Goal: Information Seeking & Learning: Stay updated

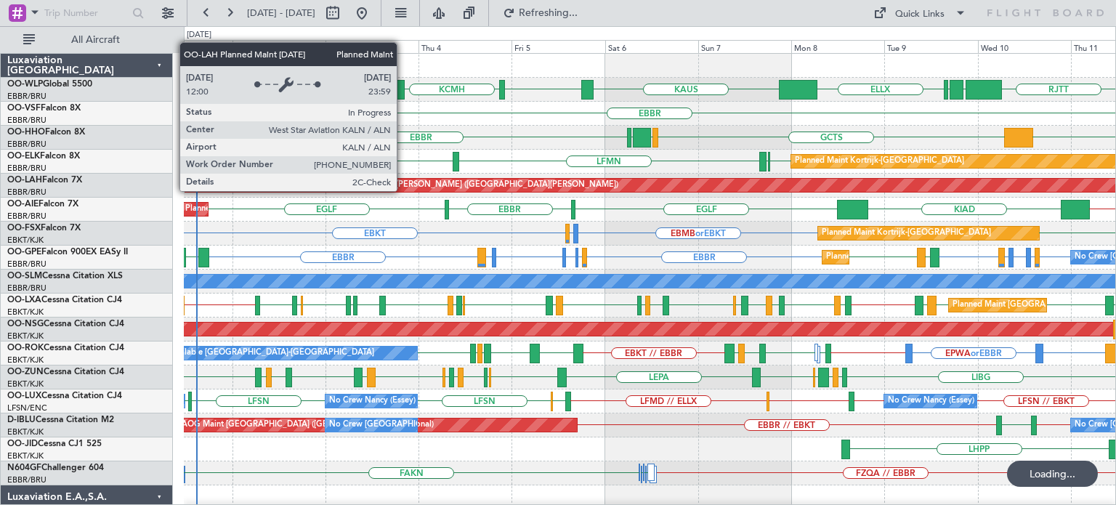
click at [508, 162] on div "EBKT [GEOGRAPHIC_DATA] LFMN [GEOGRAPHIC_DATA] LIML GOBD LIRA Planned Maint [GEO…" at bounding box center [649, 162] width 931 height 24
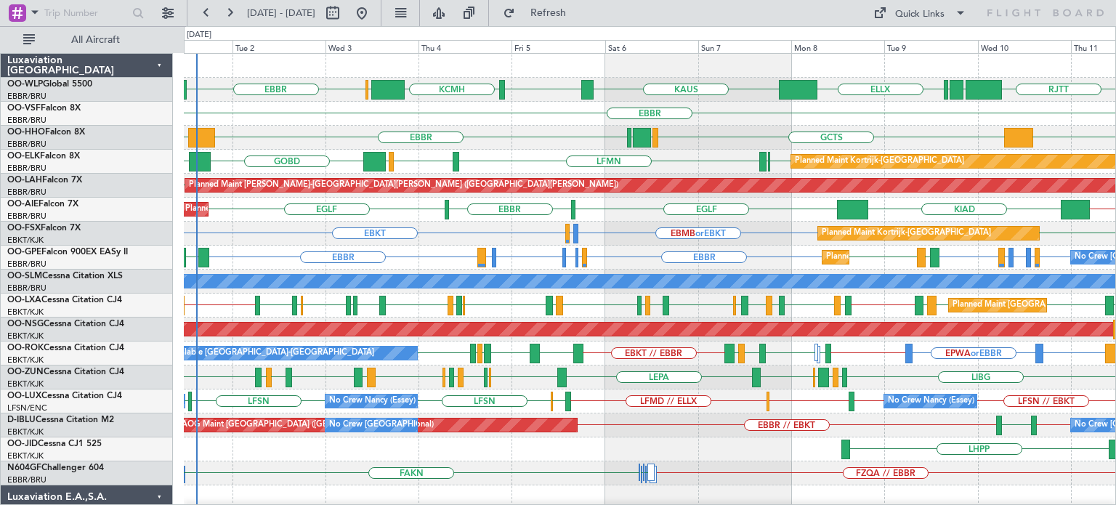
click at [599, 227] on div "EBKT EBMB or EBKT LSZH or EBKT EBKT Planned Maint [GEOGRAPHIC_DATA]-[GEOGRAPHIC…" at bounding box center [649, 234] width 931 height 24
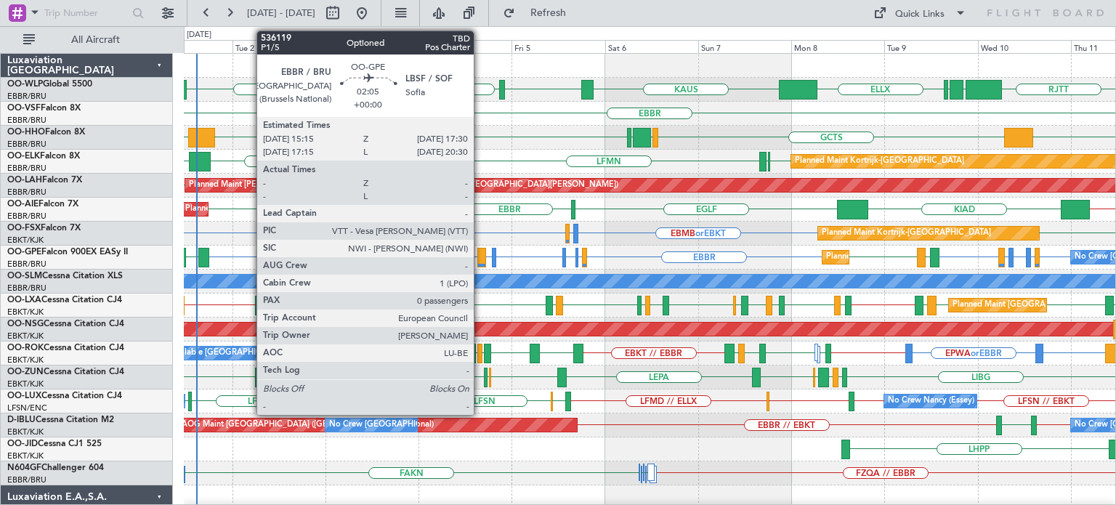
click at [480, 252] on div at bounding box center [481, 258] width 9 height 20
click at [477, 255] on div at bounding box center [481, 258] width 9 height 20
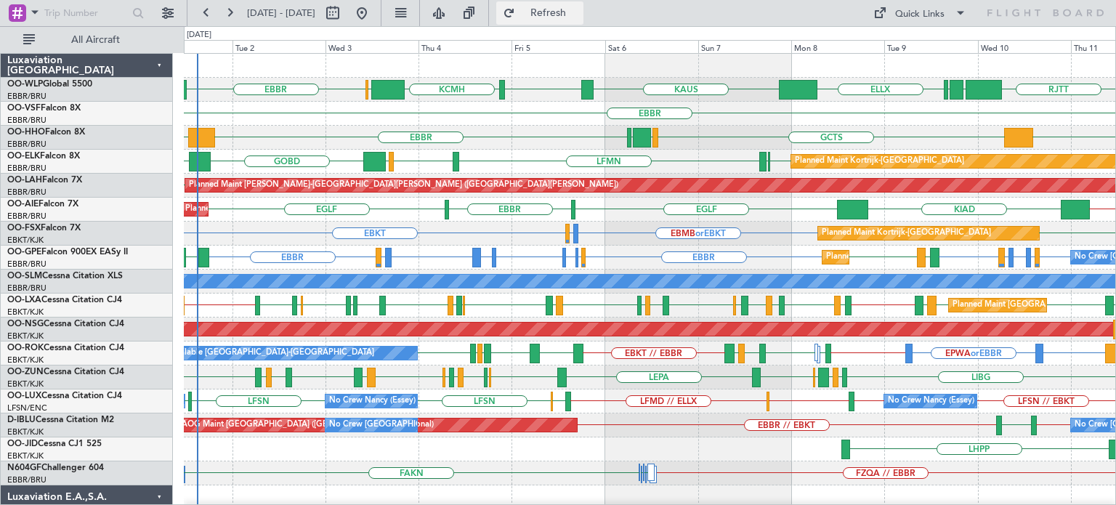
click at [572, 8] on span "Refresh" at bounding box center [548, 13] width 61 height 10
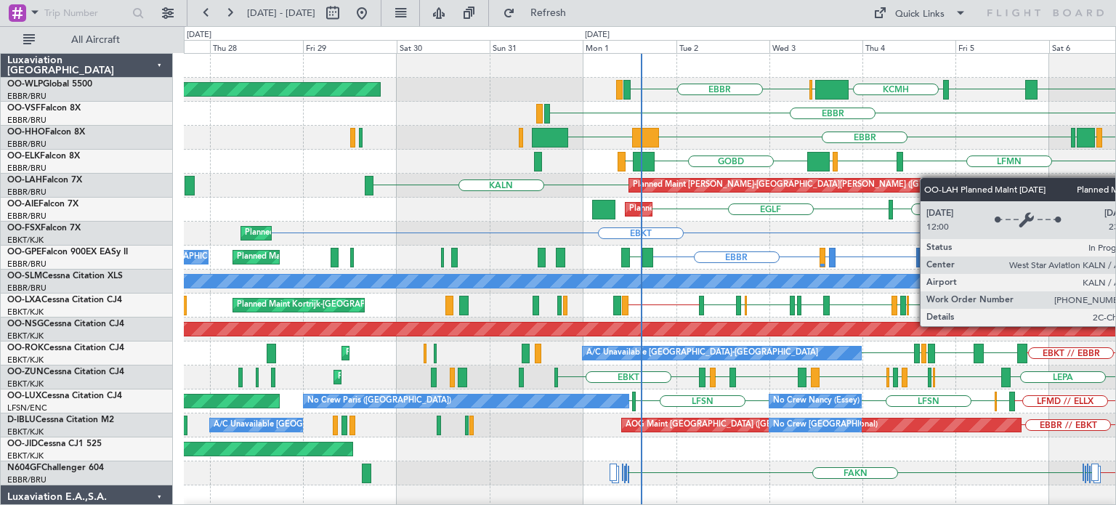
click at [927, 177] on div "EBBR [PERSON_NAME] KTEB KCMH EBLG Planned Maint [GEOGRAPHIC_DATA] ([GEOGRAPHIC_…" at bounding box center [649, 485] width 931 height 863
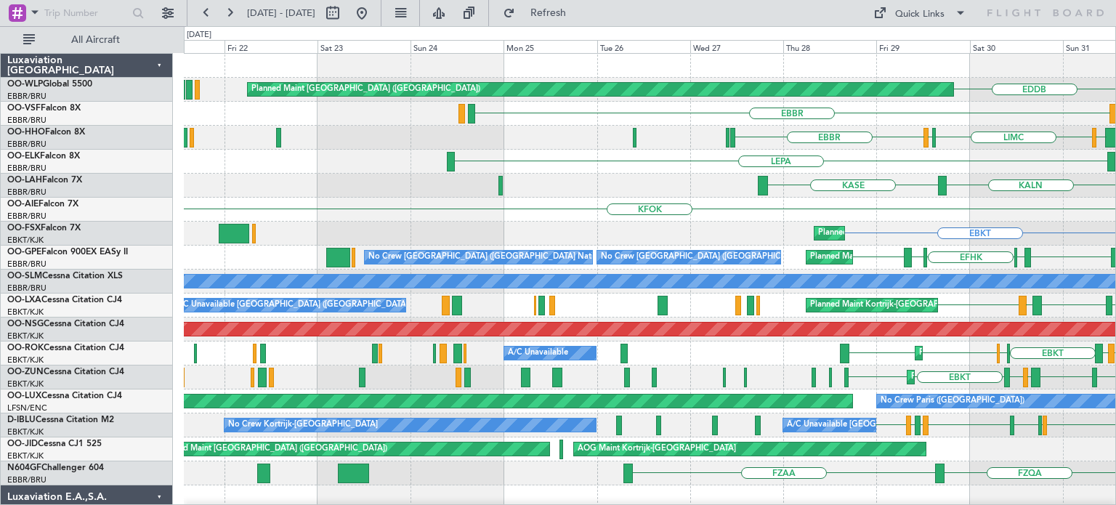
click at [455, 219] on div "KFOK [GEOGRAPHIC_DATA] Planned Maint [GEOGRAPHIC_DATA] ([GEOGRAPHIC_DATA]) [GEO…" at bounding box center [649, 210] width 931 height 24
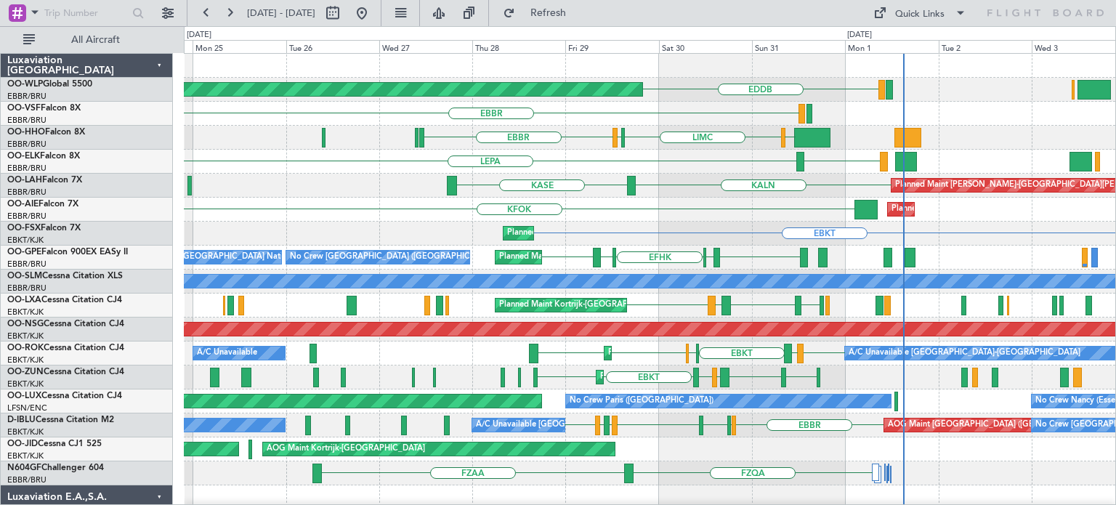
click at [443, 218] on div "KFOK Planned Maint [GEOGRAPHIC_DATA] ([GEOGRAPHIC_DATA])" at bounding box center [649, 210] width 931 height 24
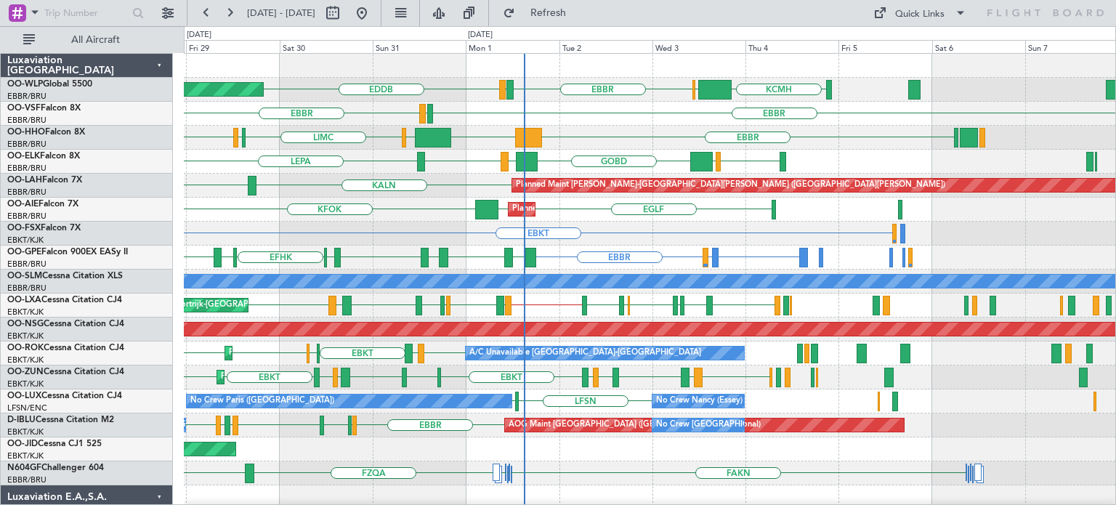
click at [341, 209] on div "Planned Maint [GEOGRAPHIC_DATA] ([GEOGRAPHIC_DATA]) [GEOGRAPHIC_DATA] LIRZ EDDB…" at bounding box center [649, 509] width 931 height 911
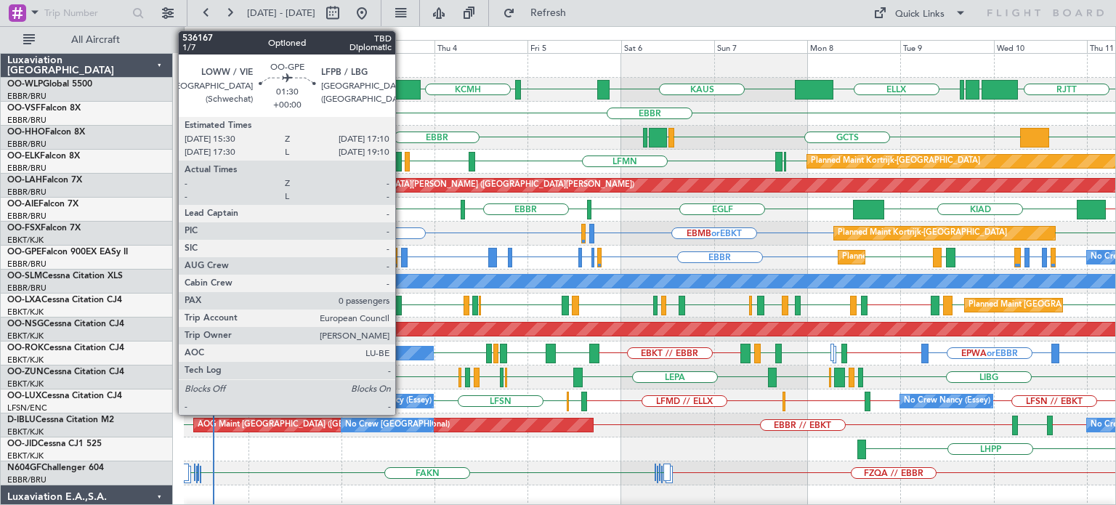
click at [402, 254] on div at bounding box center [404, 258] width 7 height 20
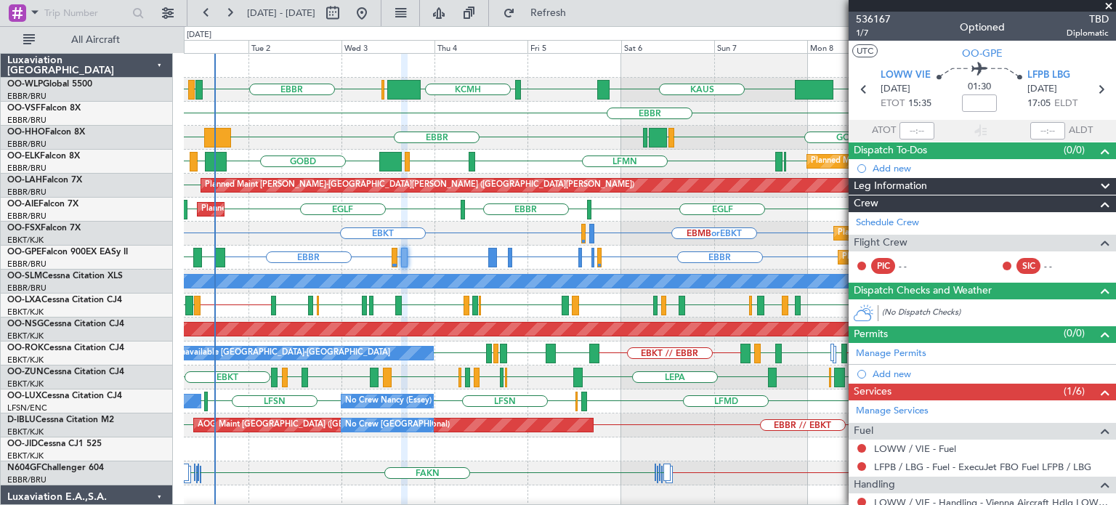
click at [600, 104] on div "EBBR" at bounding box center [649, 114] width 931 height 24
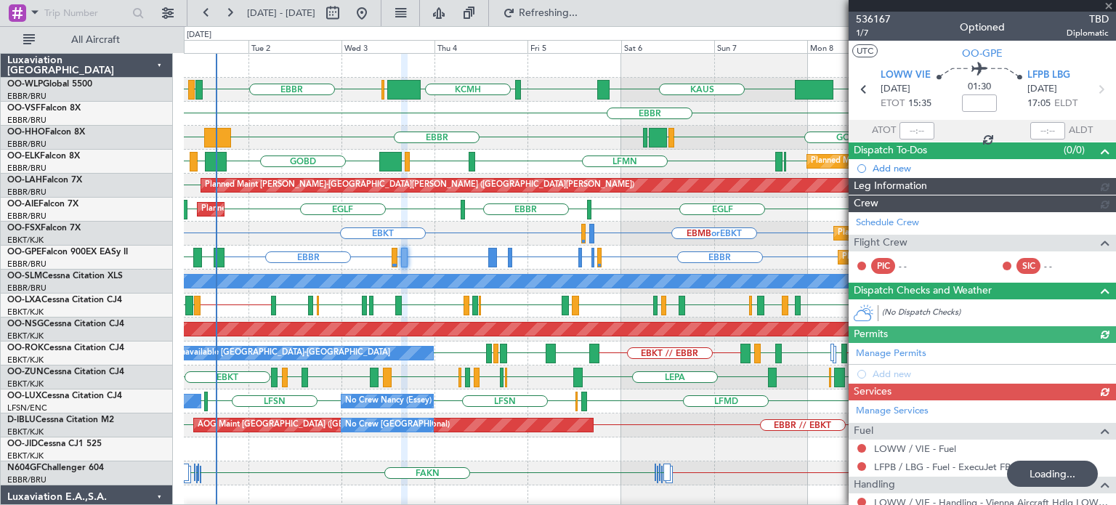
click at [754, 140] on div "KTEB GCTS GMMH [GEOGRAPHIC_DATA] [GEOGRAPHIC_DATA] KTEB" at bounding box center [649, 138] width 931 height 24
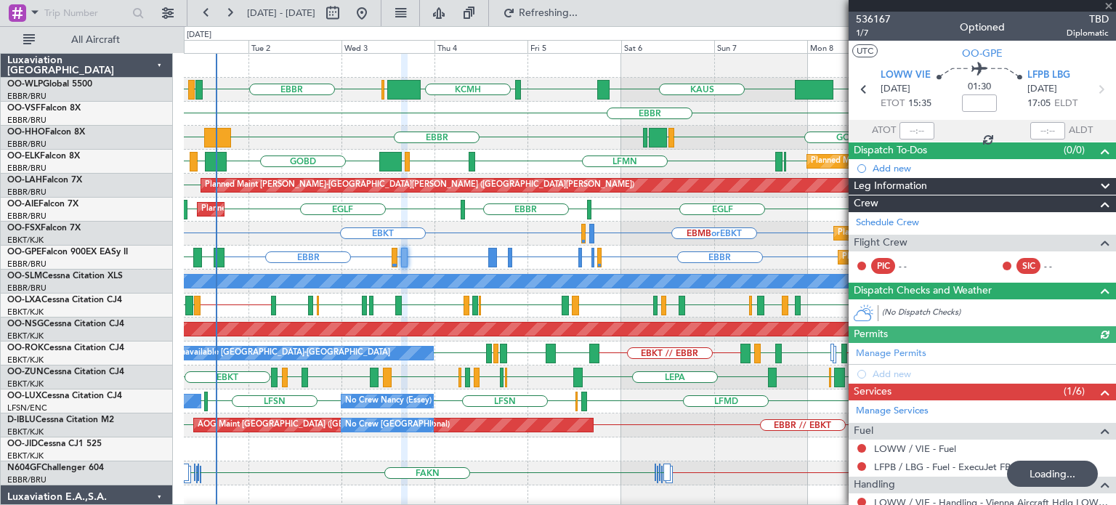
click at [1110, 5] on div at bounding box center [981, 6] width 267 height 12
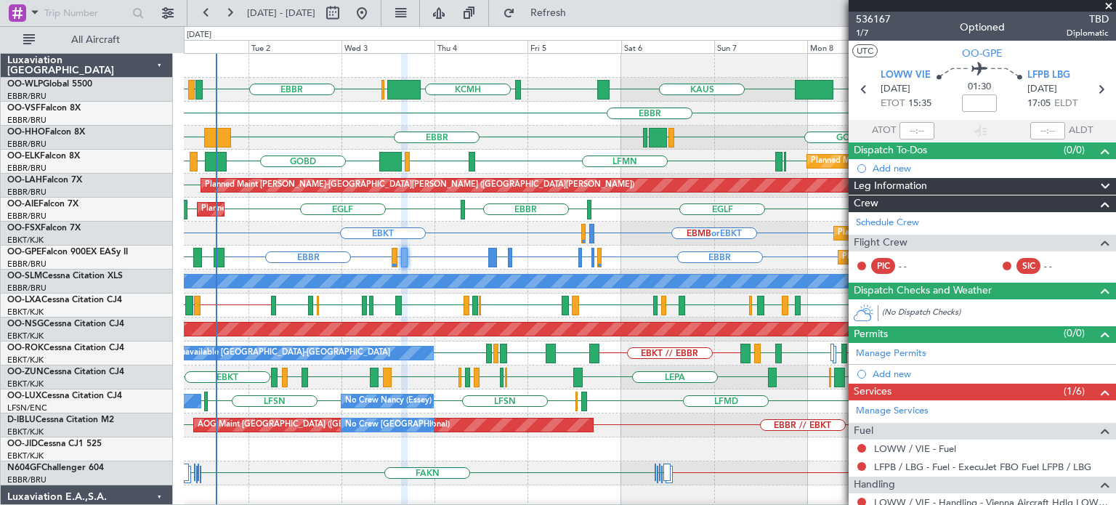
click at [1107, 2] on span at bounding box center [1108, 6] width 15 height 13
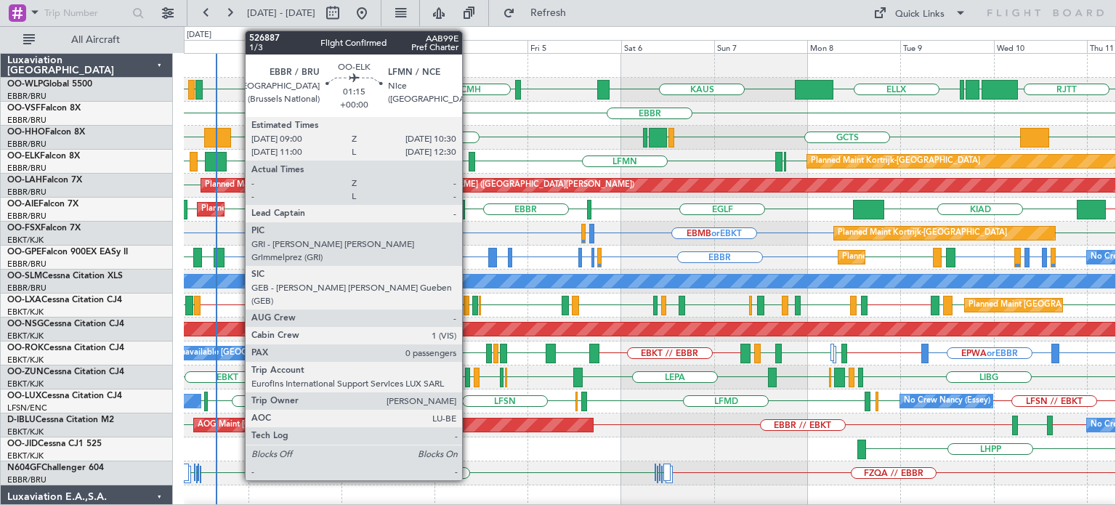
click at [469, 158] on div at bounding box center [472, 162] width 7 height 20
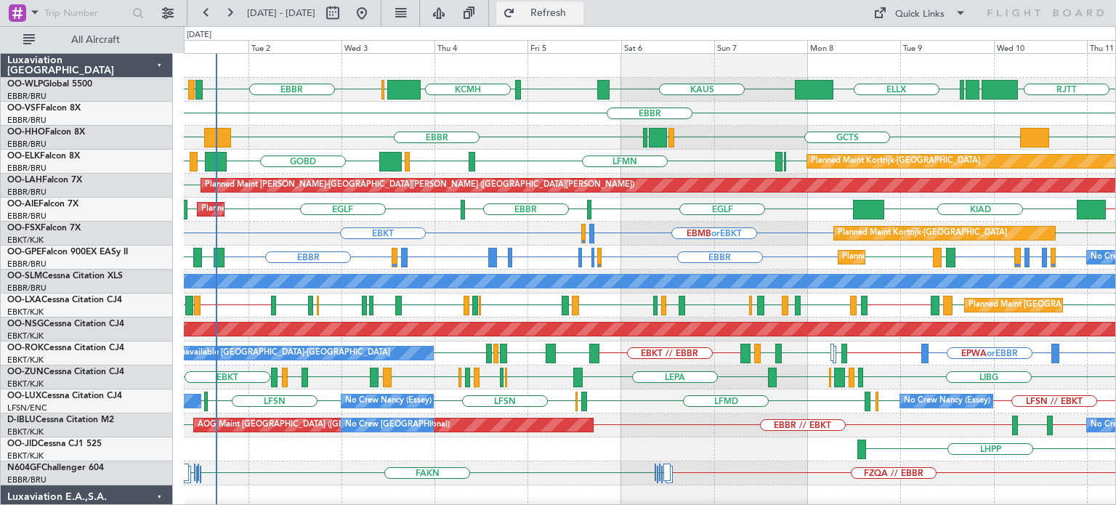
click at [578, 16] on span "Refresh" at bounding box center [548, 13] width 61 height 10
click at [429, 153] on div "EBKT [GEOGRAPHIC_DATA] LFMN [GEOGRAPHIC_DATA] LIML GOBD LIRA [GEOGRAPHIC_DATA] …" at bounding box center [649, 162] width 931 height 24
click at [418, 162] on div "EBKT [GEOGRAPHIC_DATA] LFMN [GEOGRAPHIC_DATA] LIML GOBD LIRA [GEOGRAPHIC_DATA] …" at bounding box center [649, 162] width 931 height 24
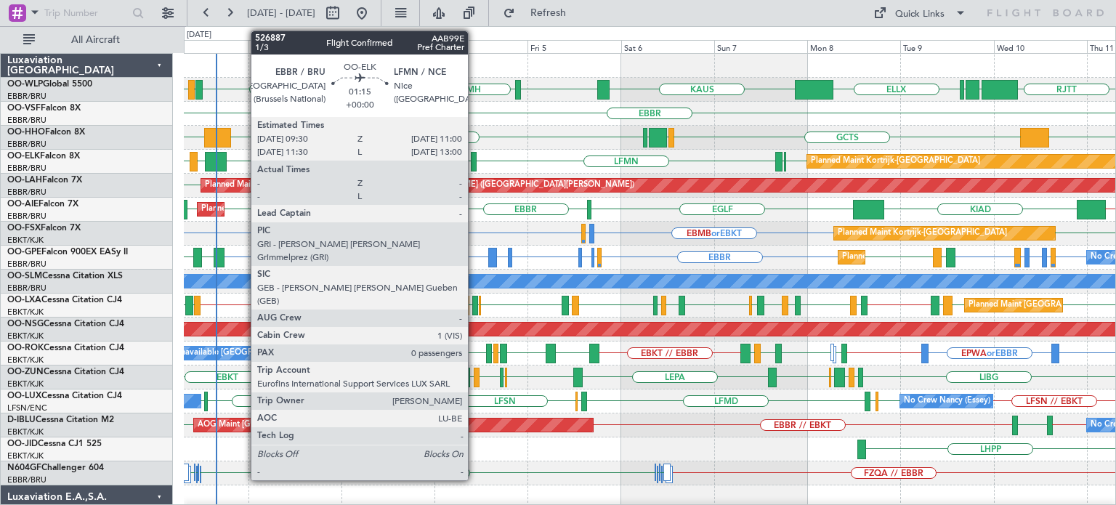
click at [474, 158] on div at bounding box center [474, 162] width 7 height 20
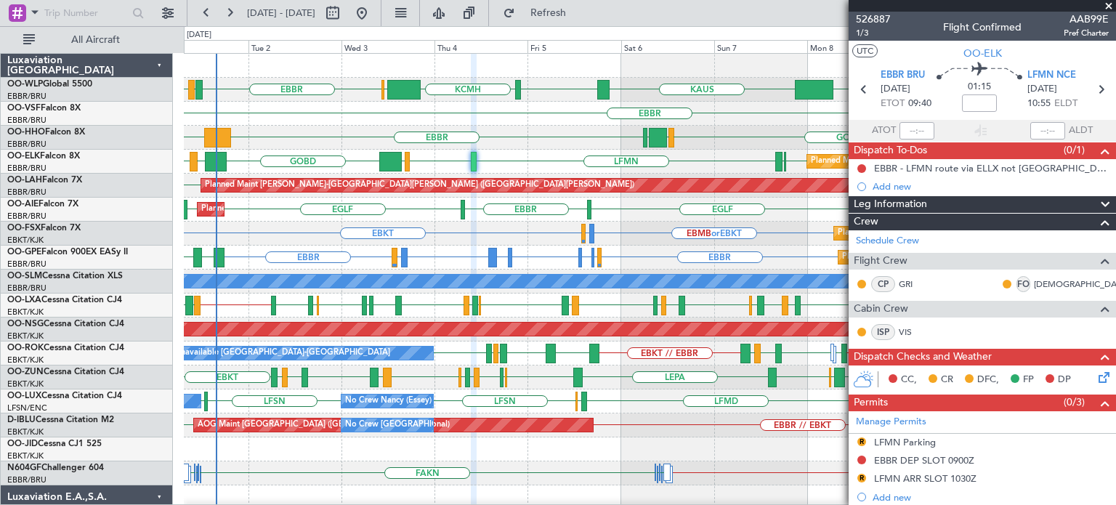
click at [1108, 5] on span at bounding box center [1108, 6] width 15 height 13
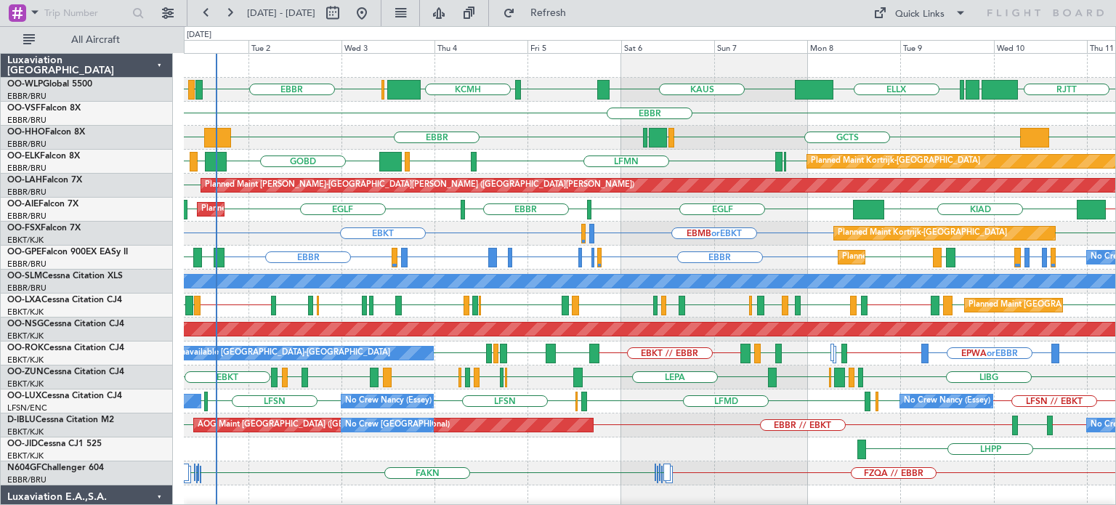
click at [714, 148] on div "GCTS GMMH [GEOGRAPHIC_DATA] [GEOGRAPHIC_DATA] KTEB KTEB" at bounding box center [649, 138] width 931 height 24
click at [644, 233] on div "EBKT EBMB or EBKT LSZH or EBKT EBKT Planned Maint [GEOGRAPHIC_DATA]-[GEOGRAPHIC…" at bounding box center [649, 234] width 931 height 24
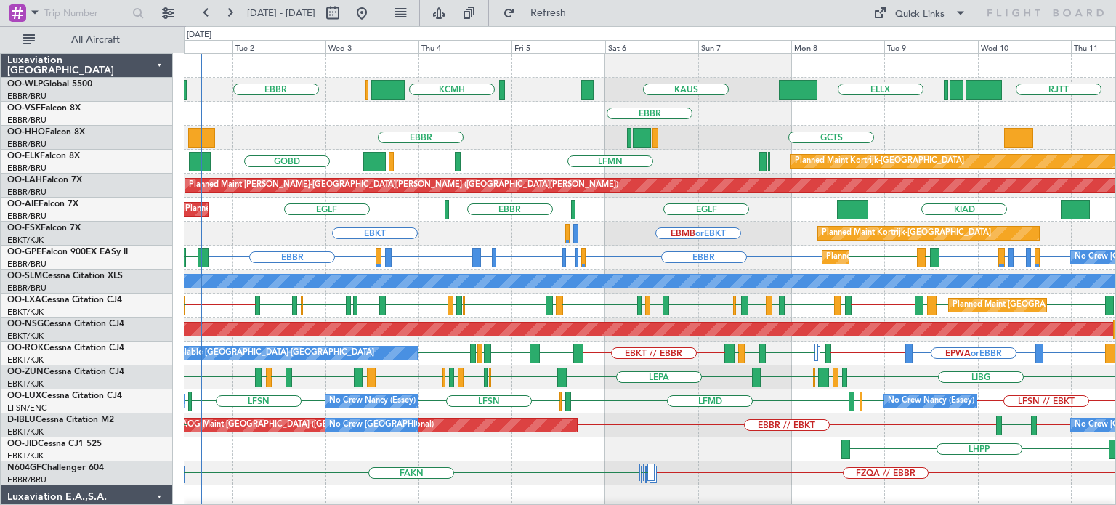
click at [538, 157] on div "EBKT [GEOGRAPHIC_DATA] LFMN [GEOGRAPHIC_DATA] LIML GOBD LIRA Planned Maint [GEO…" at bounding box center [649, 162] width 931 height 24
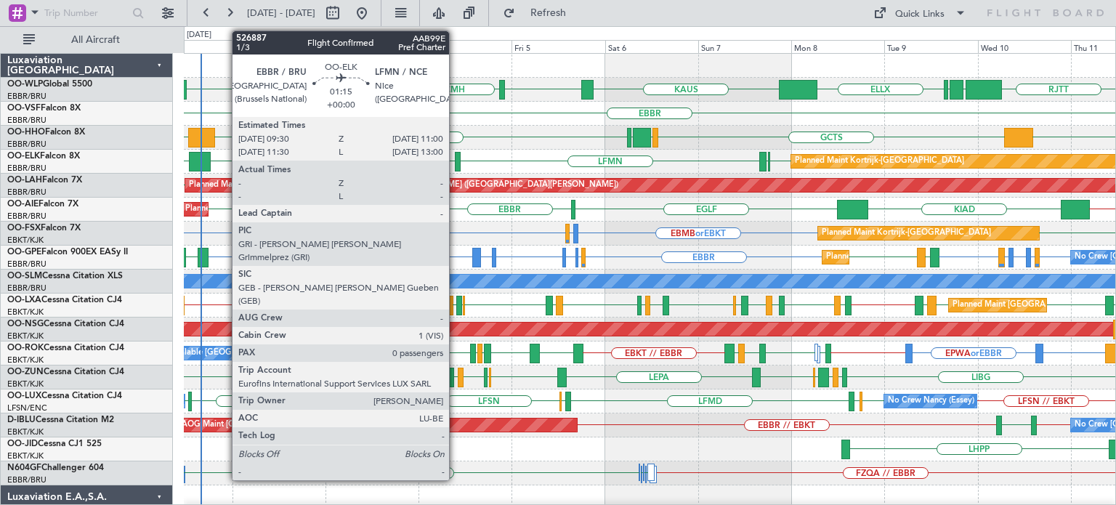
click at [455, 156] on div at bounding box center [458, 162] width 7 height 20
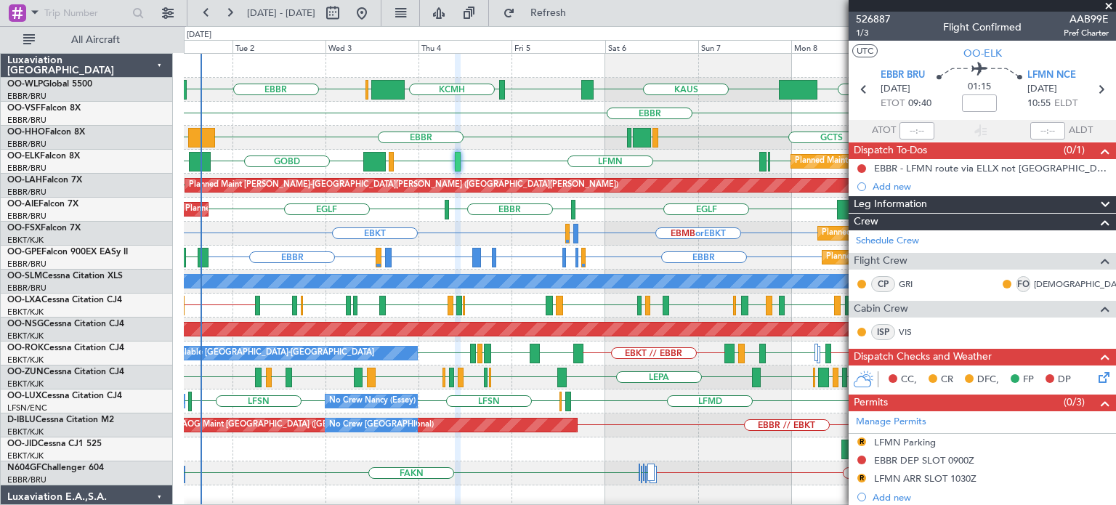
click at [1107, 5] on span at bounding box center [1108, 6] width 15 height 13
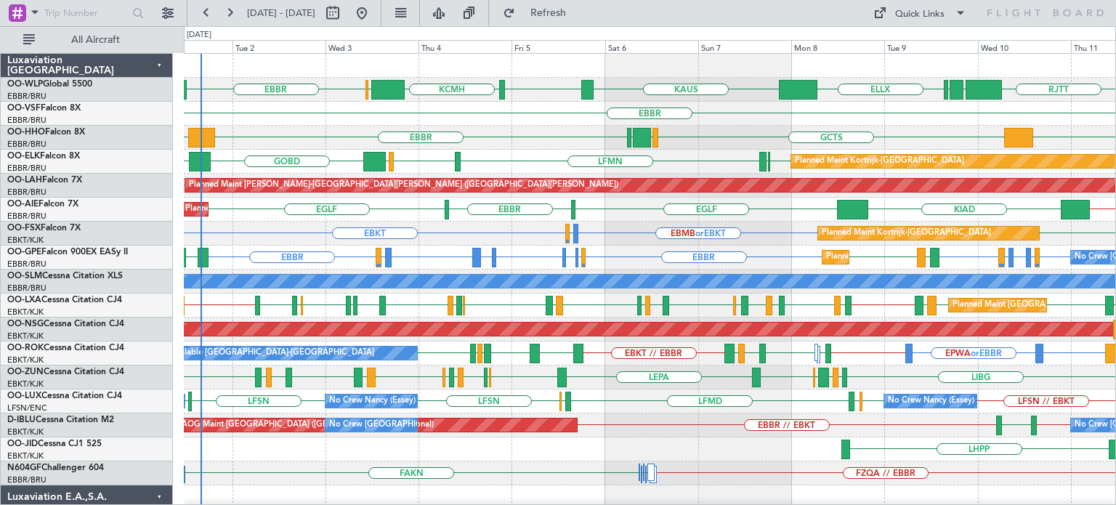
click at [433, 235] on div "EBKT EBMB or EBKT LSZH or EBKT EBKT Planned Maint [GEOGRAPHIC_DATA]-[GEOGRAPHIC…" at bounding box center [649, 234] width 931 height 24
click at [374, 278] on div "EBBR [GEOGRAPHIC_DATA] LTCG LIML ELLX [PERSON_NAME] KTEB KCMH EBLG [GEOGRAPHIC_…" at bounding box center [649, 485] width 931 height 863
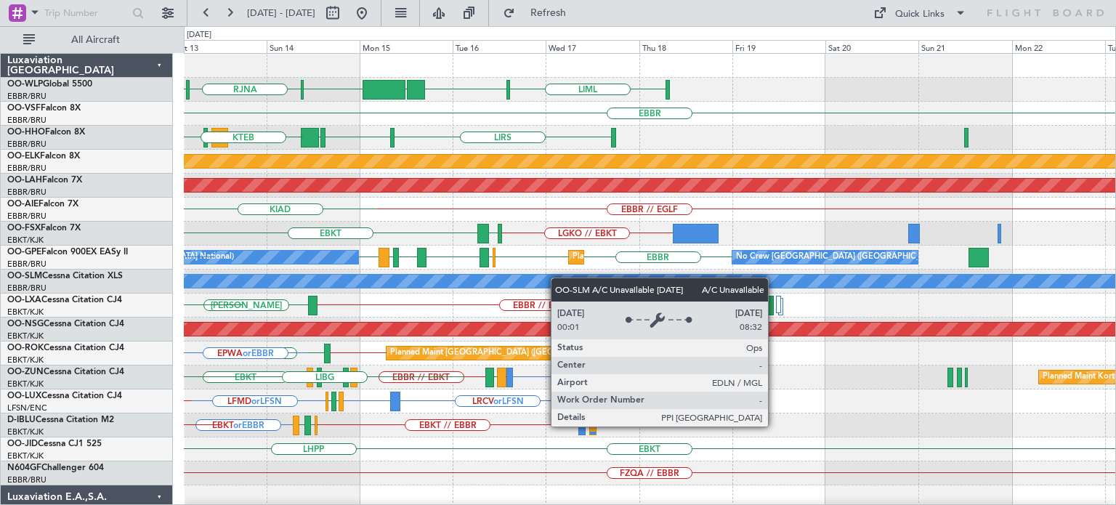
click at [482, 287] on div "LIML ELLX UBBB [GEOGRAPHIC_DATA] [GEOGRAPHIC_DATA] [GEOGRAPHIC_DATA] [GEOGRAPHI…" at bounding box center [649, 473] width 931 height 839
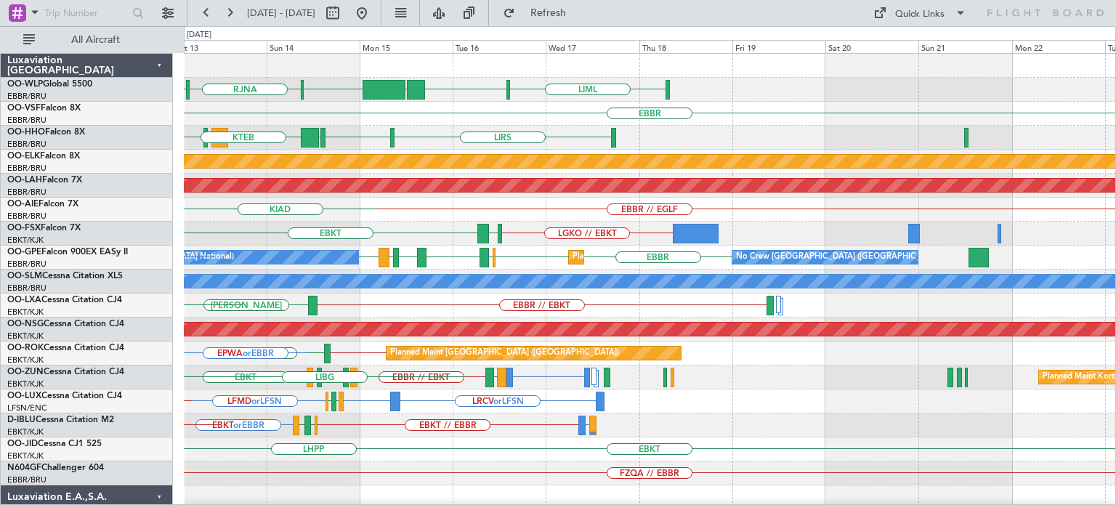
click at [550, 303] on div "LIML ELLX UBBB [GEOGRAPHIC_DATA] [GEOGRAPHIC_DATA] [GEOGRAPHIC_DATA] [GEOGRAPHI…" at bounding box center [649, 473] width 931 height 839
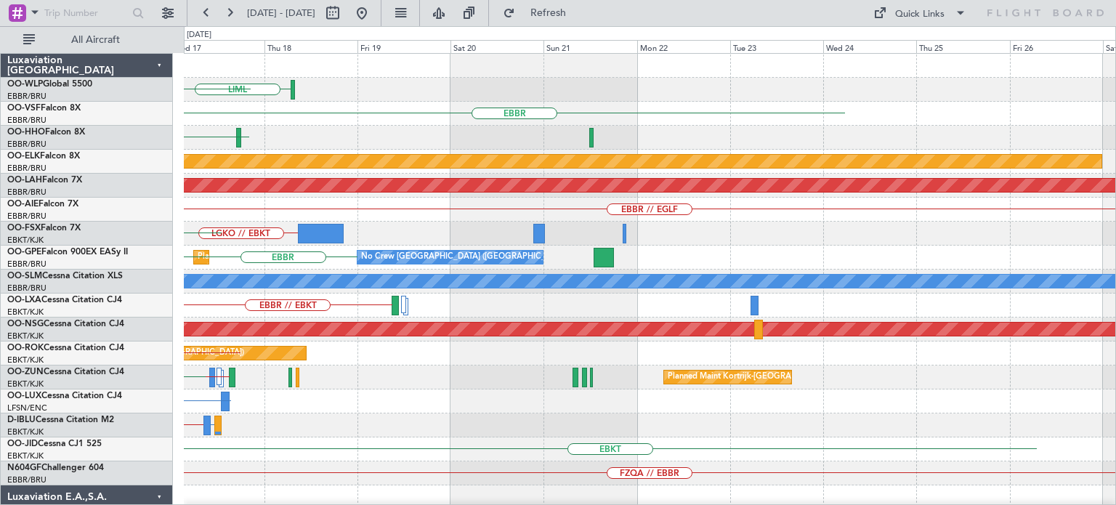
click at [486, 293] on div "LIML UBBB ELLX [GEOGRAPHIC_DATA] [GEOGRAPHIC_DATA] LIRS [GEOGRAPHIC_DATA] Plann…" at bounding box center [649, 473] width 931 height 839
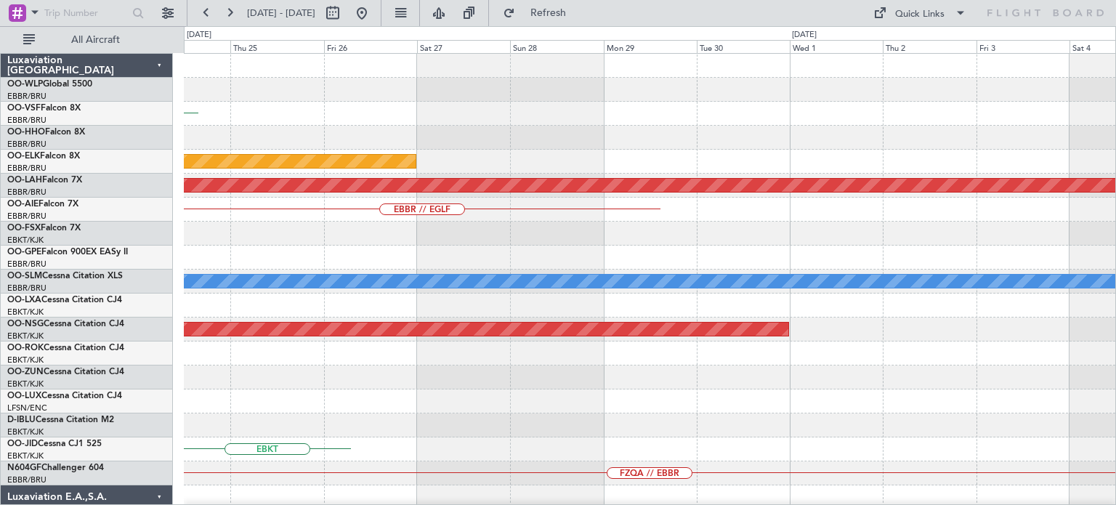
click at [722, 318] on div "EBBR Planned Maint [GEOGRAPHIC_DATA]-[GEOGRAPHIC_DATA] Planned [GEOGRAPHIC_DATA…" at bounding box center [649, 473] width 931 height 839
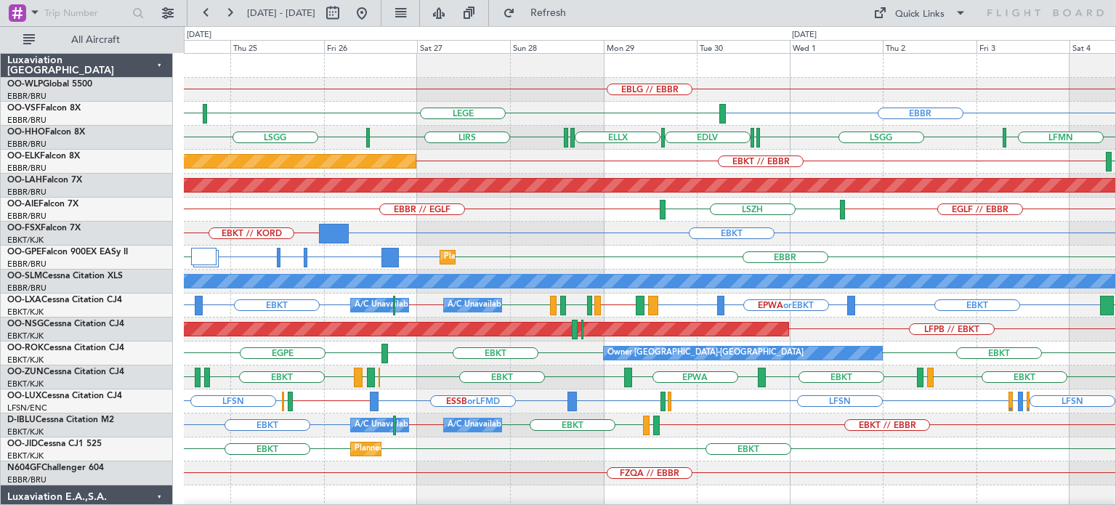
click at [694, 108] on div "EBBR LEGE LFMN" at bounding box center [649, 114] width 931 height 24
click at [564, 228] on div "EBKT EBKT // KORD" at bounding box center [649, 234] width 931 height 24
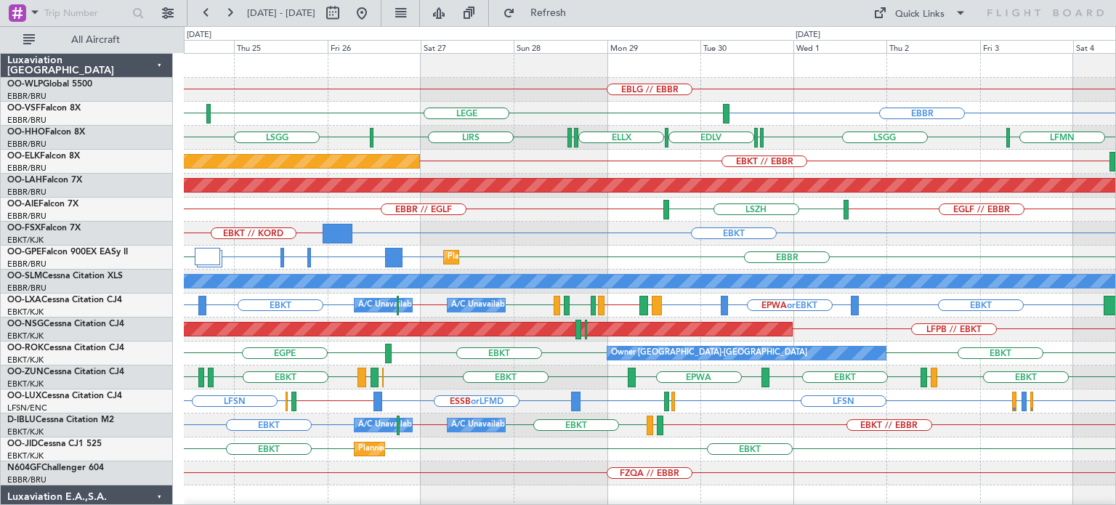
click at [1052, 284] on div "EBLG // EBBR [GEOGRAPHIC_DATA] LEGE LFMN LFMN LIRS [GEOGRAPHIC_DATA] ELLX EDLV …" at bounding box center [649, 449] width 931 height 791
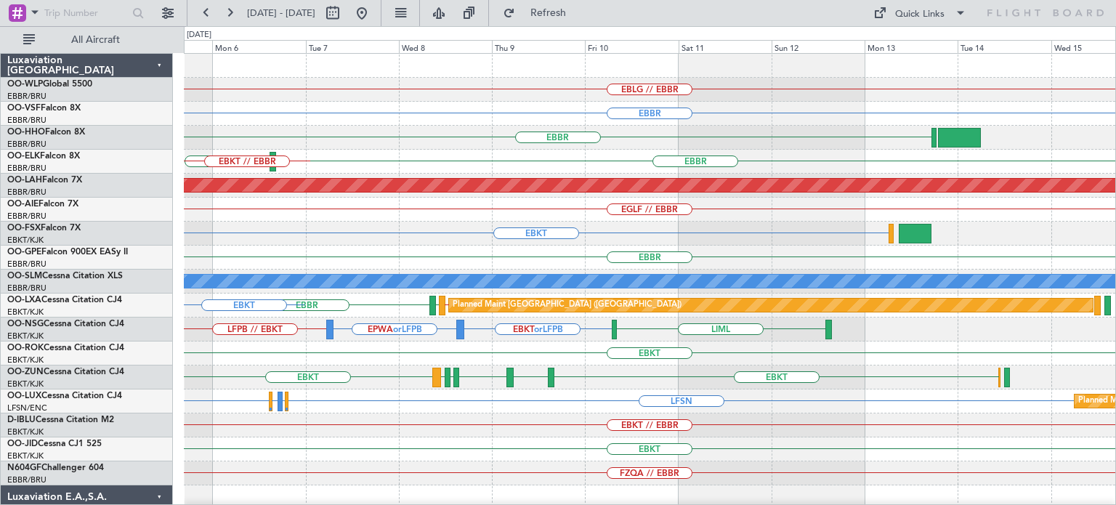
click at [485, 239] on div "EBLG // EBBR [GEOGRAPHIC_DATA] [GEOGRAPHIC_DATA] [GEOGRAPHIC_DATA] LFMN [GEOGRA…" at bounding box center [649, 449] width 931 height 791
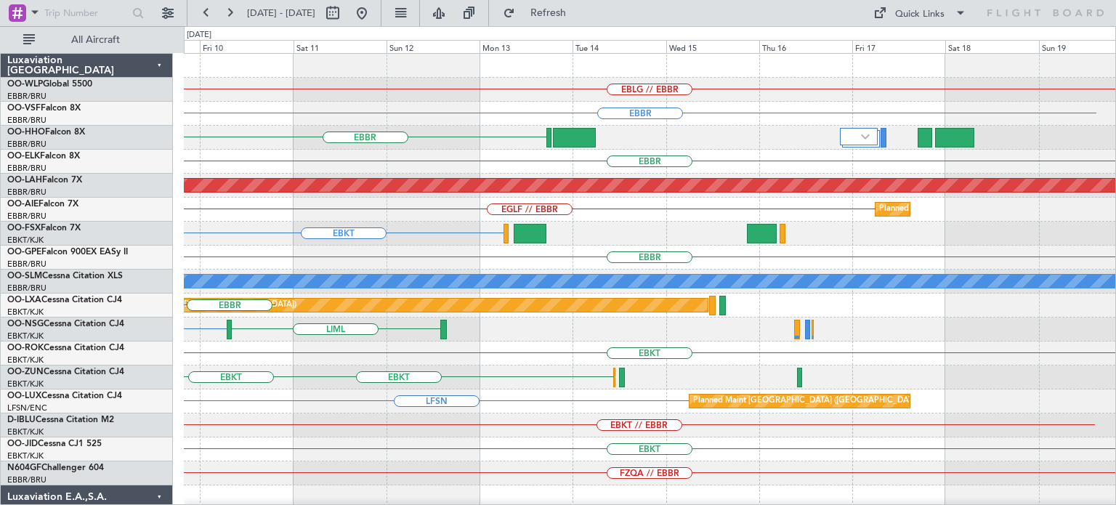
click at [467, 258] on div "EBLG // EBBR [GEOGRAPHIC_DATA] [GEOGRAPHIC_DATA] [GEOGRAPHIC_DATA] Planned [GEO…" at bounding box center [649, 449] width 931 height 791
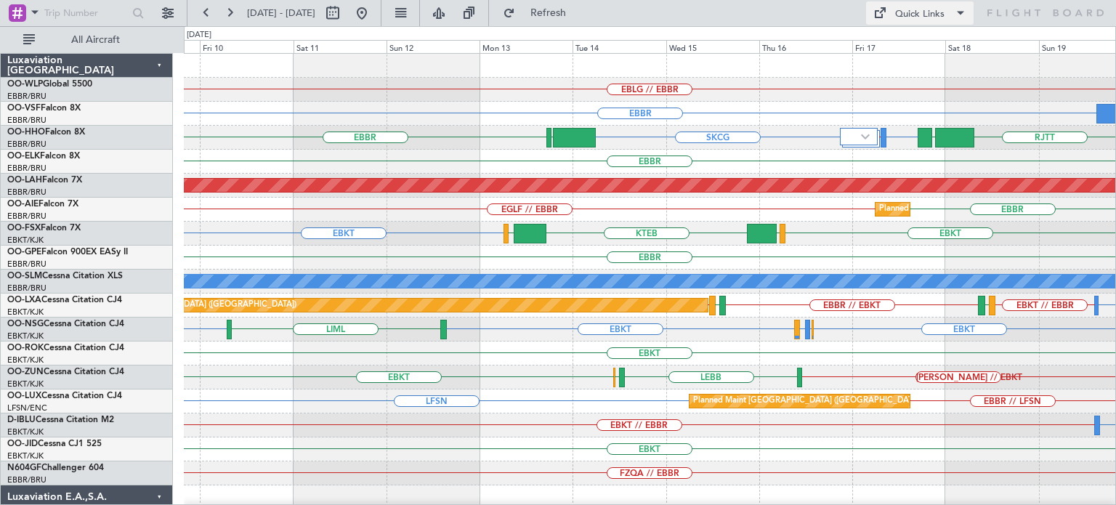
click at [896, 11] on div "Quick Links" at bounding box center [919, 14] width 49 height 15
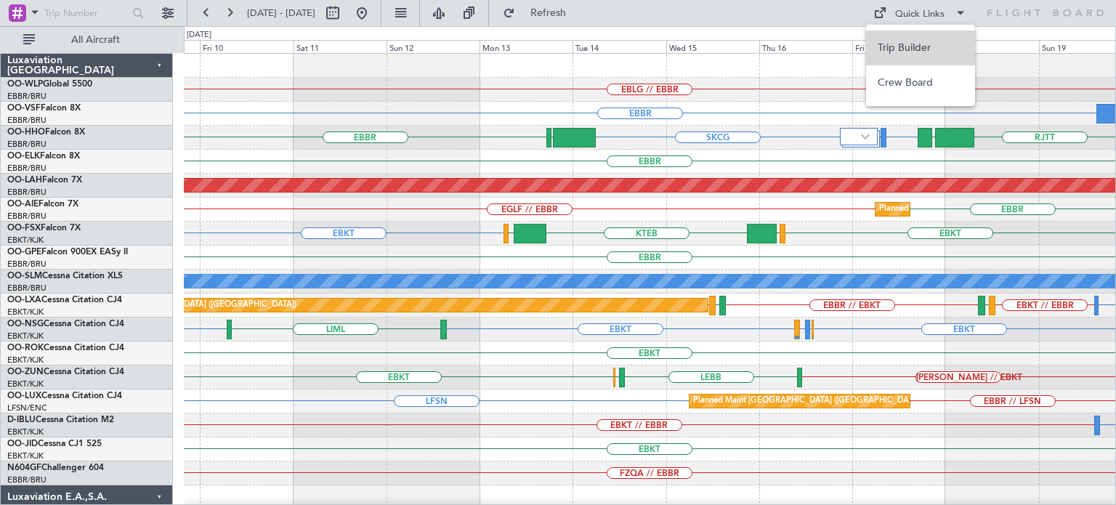
click at [900, 44] on button "Trip Builder" at bounding box center [920, 48] width 109 height 35
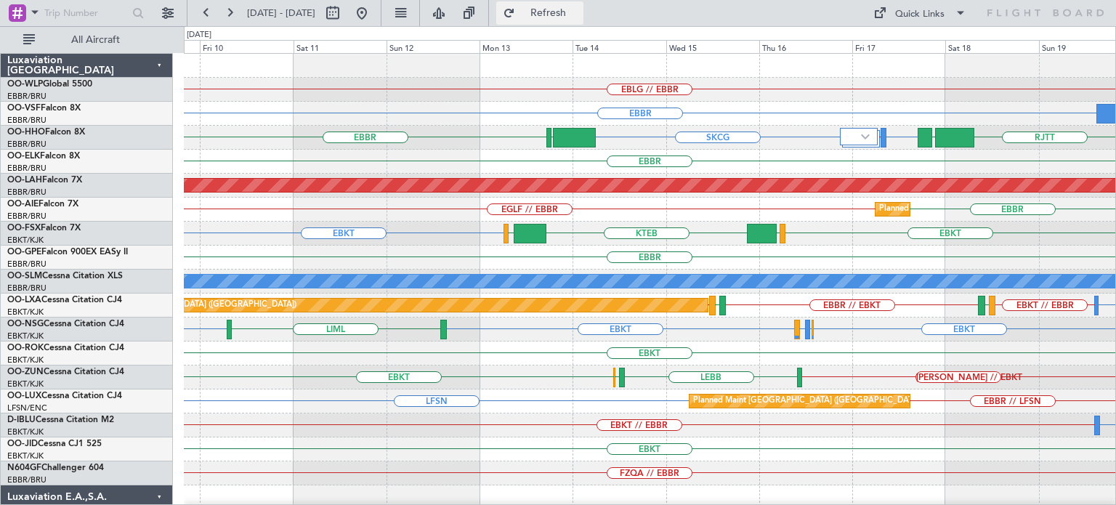
click at [579, 16] on span "Refresh" at bounding box center [548, 13] width 61 height 10
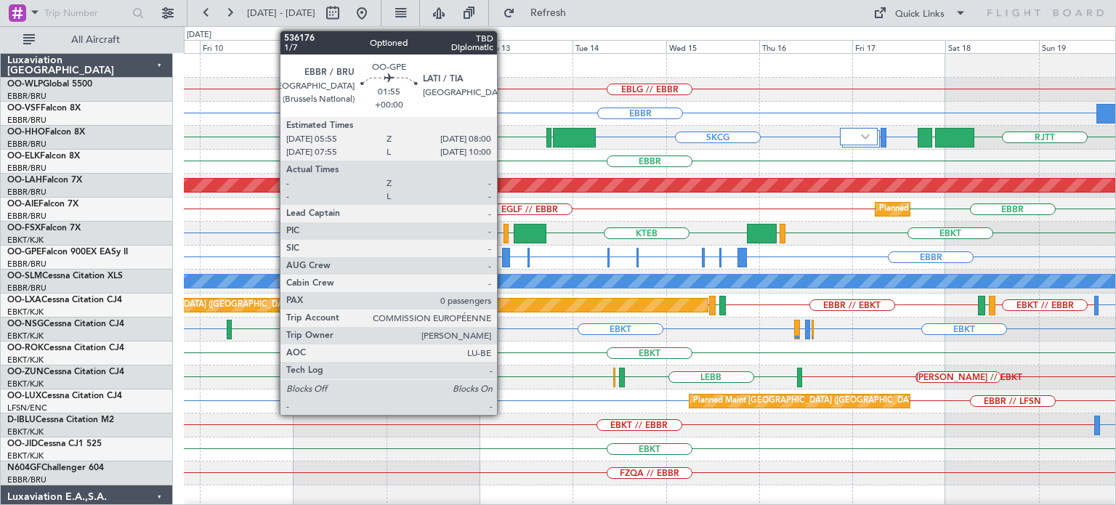
click at [503, 255] on div at bounding box center [506, 258] width 9 height 20
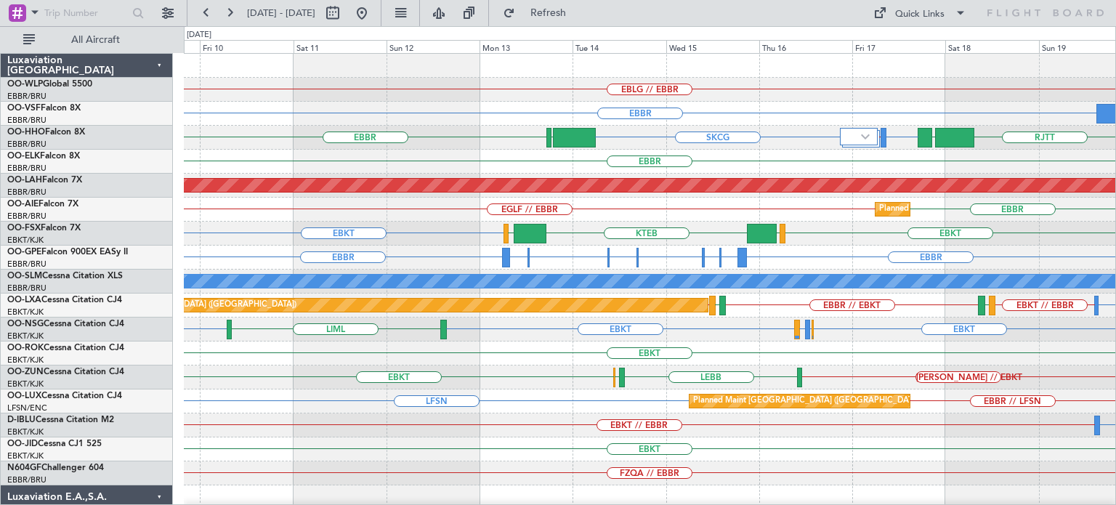
click at [599, 154] on div "EBBR" at bounding box center [649, 162] width 931 height 24
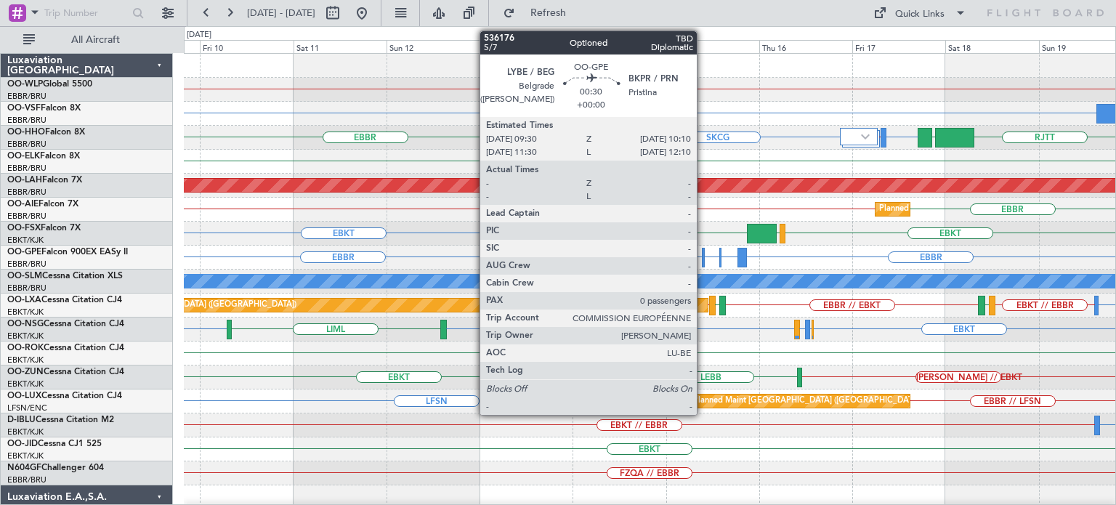
click at [703, 256] on div at bounding box center [703, 258] width 3 height 20
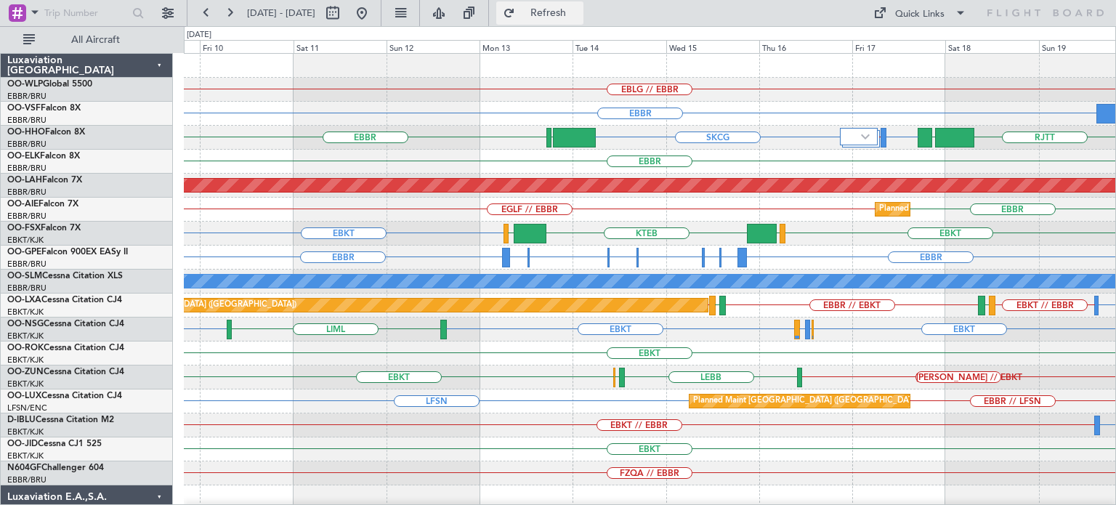
click at [579, 12] on span "Refresh" at bounding box center [548, 13] width 61 height 10
click at [373, 14] on button at bounding box center [361, 12] width 23 height 23
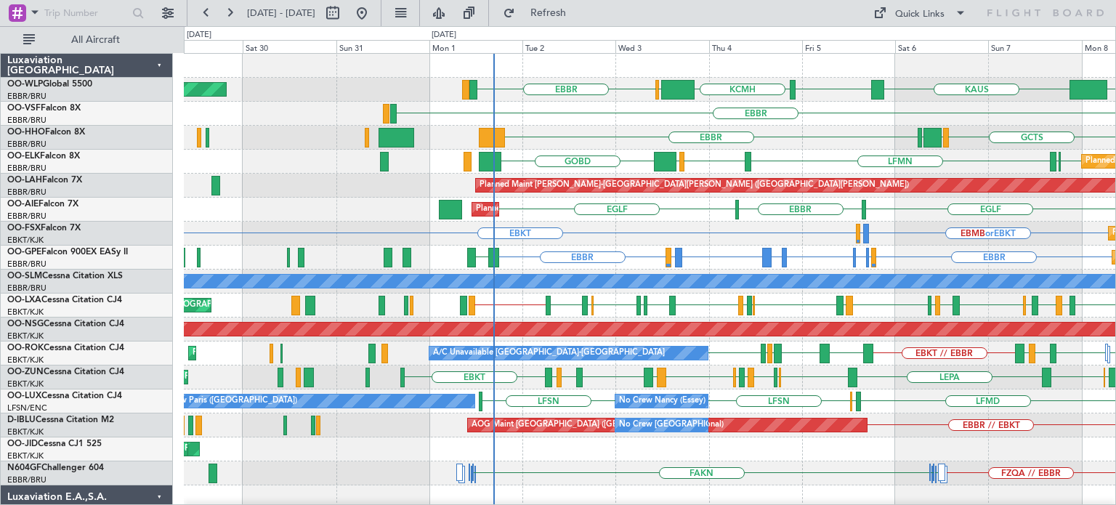
click at [694, 211] on div "Planned Maint [GEOGRAPHIC_DATA] ([GEOGRAPHIC_DATA]) [GEOGRAPHIC_DATA] [GEOGRAPH…" at bounding box center [649, 210] width 931 height 24
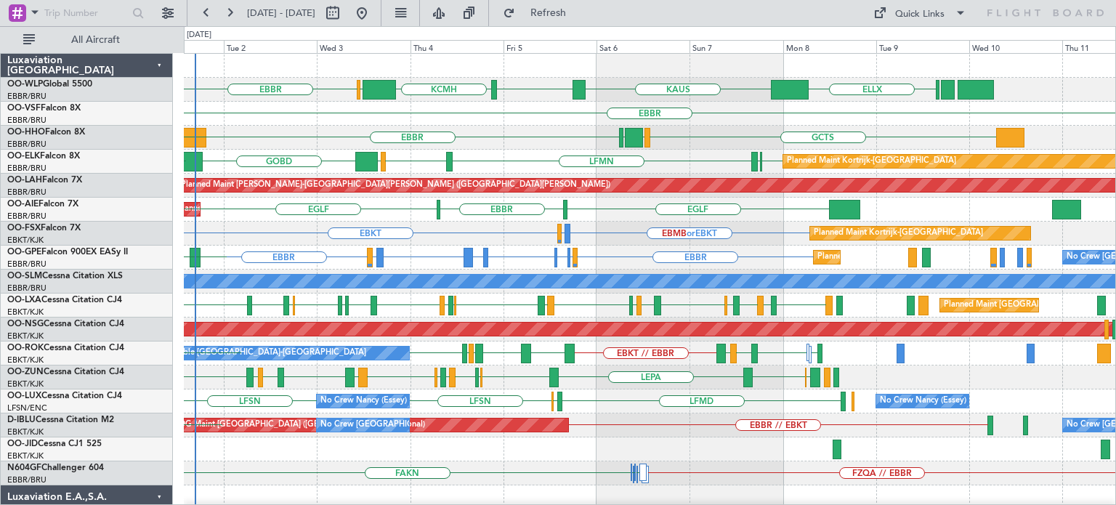
click at [585, 177] on div "ELLX [GEOGRAPHIC_DATA] [PERSON_NAME] KTEB KCMH EBLG LIRZ EDDB [GEOGRAPHIC_DATA]…" at bounding box center [649, 509] width 931 height 911
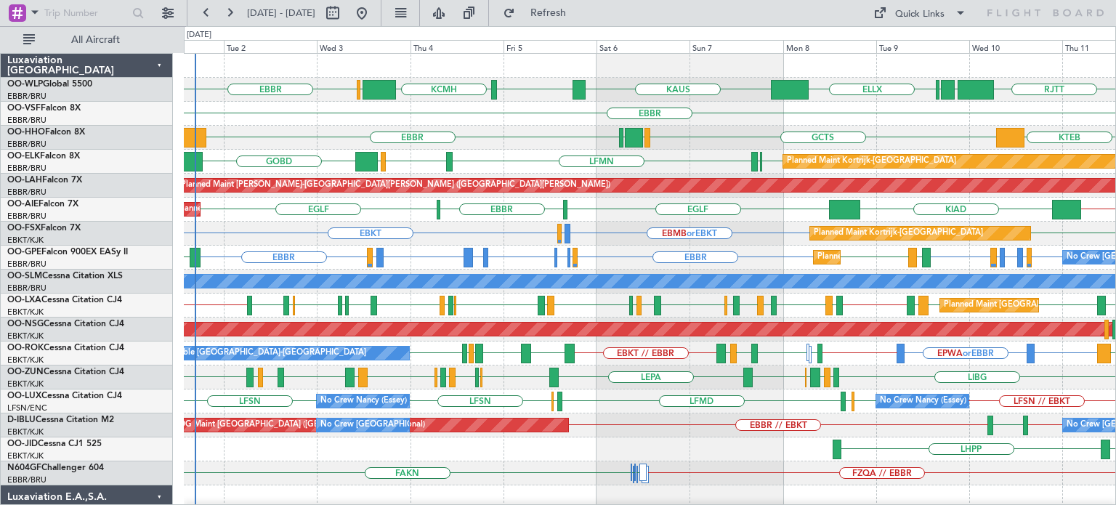
click at [466, 165] on div "Planned Maint Kortrijk-[GEOGRAPHIC_DATA] GOBD EBKT [GEOGRAPHIC_DATA] LFMN [GEOG…" at bounding box center [649, 162] width 931 height 24
